Goal: Check status

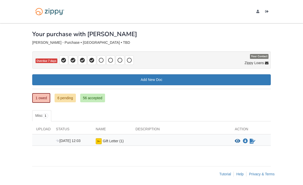
click at [67, 98] on link "6 pending" at bounding box center [65, 98] width 21 height 9
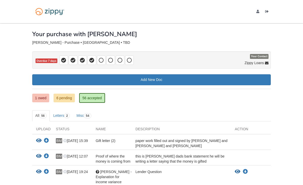
click at [67, 96] on link "6 pending" at bounding box center [64, 98] width 21 height 9
